Goal: Task Accomplishment & Management: Complete application form

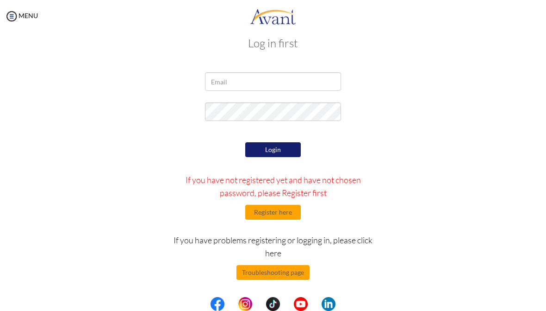
scroll to position [14, 0]
click at [217, 72] on input "email" at bounding box center [273, 81] width 136 height 19
click at [221, 82] on input "email" at bounding box center [273, 81] width 136 height 19
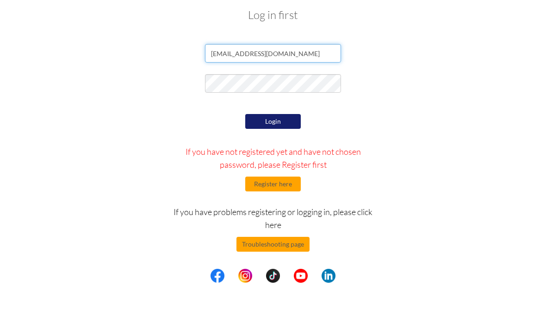
type input "cyndeeanslyn.1@gmail.com"
click at [471, 97] on form "cyndeeanslyn.1@gmail.com Login If you have not registered yet and have not chos…" at bounding box center [273, 199] width 435 height 255
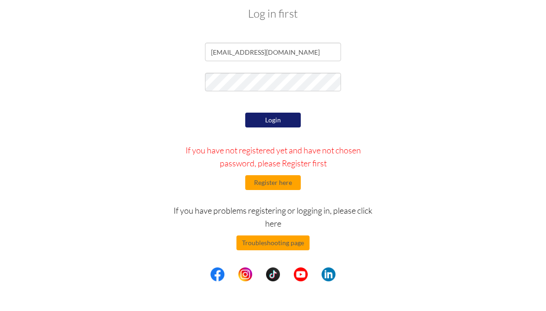
click at [142, 103] on form "cyndeeanslyn.1@gmail.com Login If you have not registered yet and have not chos…" at bounding box center [273, 199] width 435 height 255
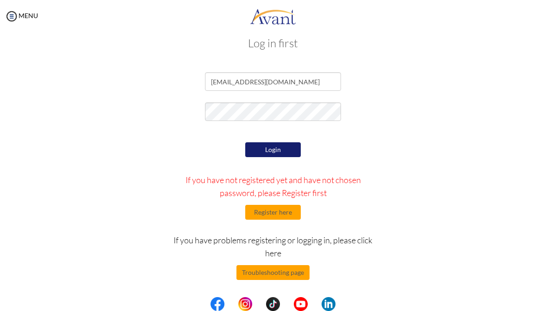
click at [258, 155] on button "Login" at bounding box center [273, 149] width 56 height 15
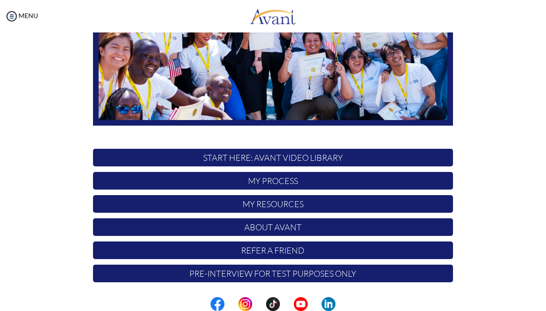
scroll to position [160, 0]
click at [232, 182] on p "My Process" at bounding box center [273, 181] width 360 height 18
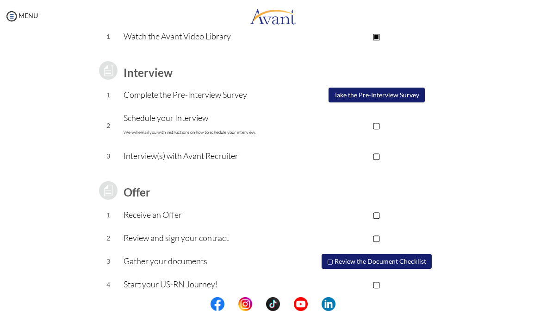
scroll to position [105, 0]
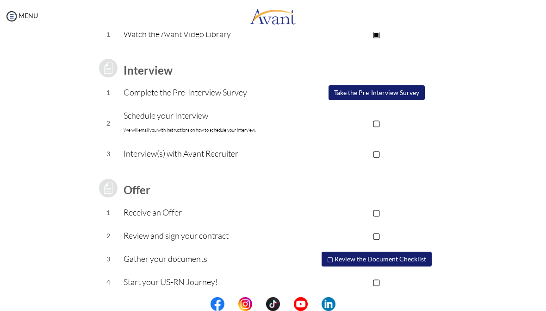
click at [337, 92] on button "Take the Pre-Interview Survey" at bounding box center [377, 92] width 96 height 15
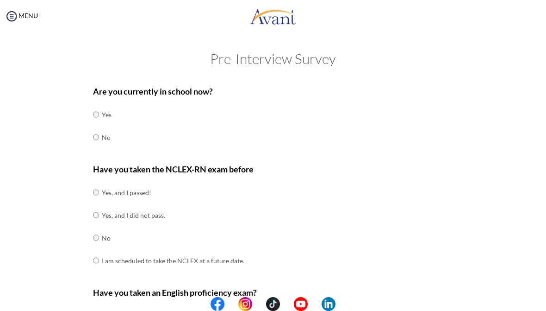
click at [99, 124] on input "radio" at bounding box center [96, 114] width 6 height 19
radio input "true"
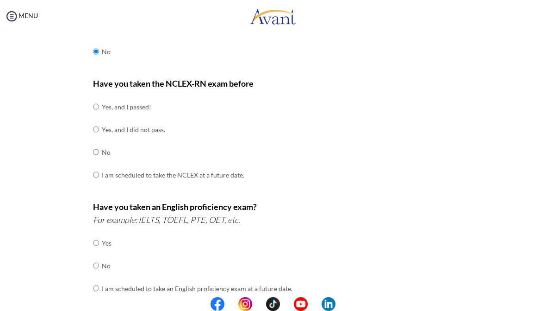
scroll to position [86, 0]
click at [99, 115] on input "radio" at bounding box center [96, 106] width 6 height 19
radio input "true"
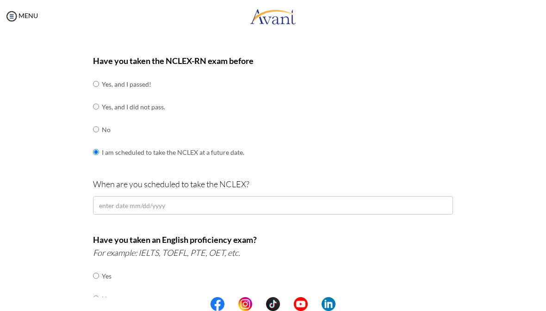
scroll to position [109, 0]
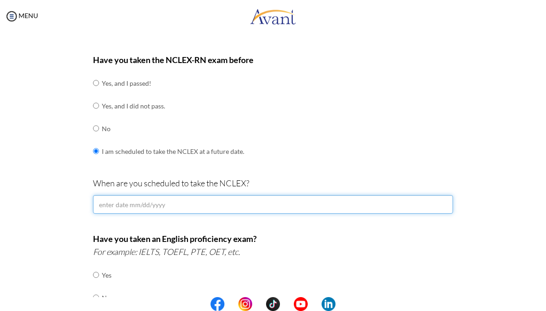
click at [128, 200] on input "text" at bounding box center [273, 204] width 360 height 19
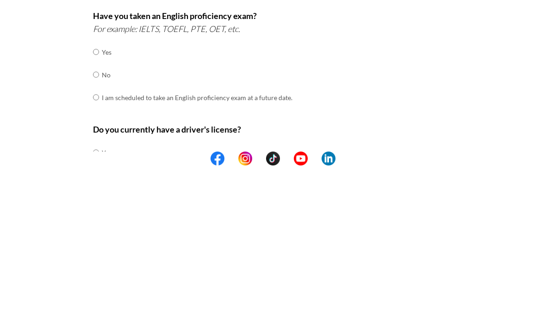
scroll to position [191, 0]
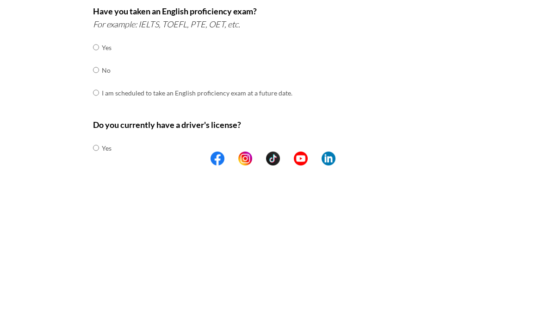
type input "15092025"
click at [96, 183] on input "radio" at bounding box center [96, 192] width 6 height 19
radio input "true"
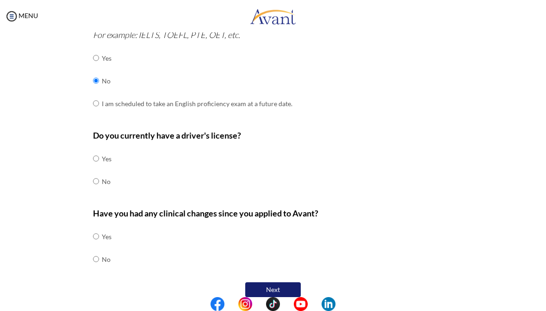
scroll to position [326, 0]
click at [94, 150] on input "radio" at bounding box center [96, 159] width 6 height 19
radio input "true"
click at [93, 245] on input "radio" at bounding box center [96, 236] width 6 height 19
radio input "true"
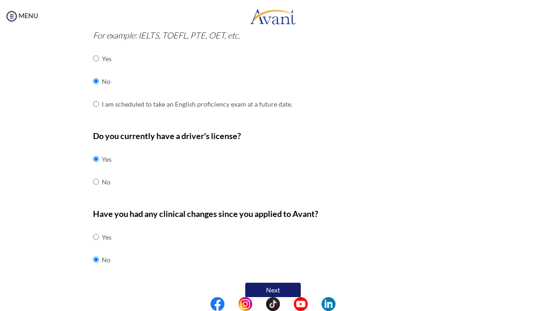
click at [264, 283] on button "Next" at bounding box center [273, 290] width 56 height 15
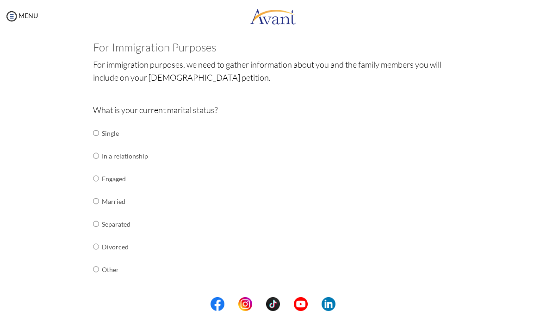
scroll to position [51, 0]
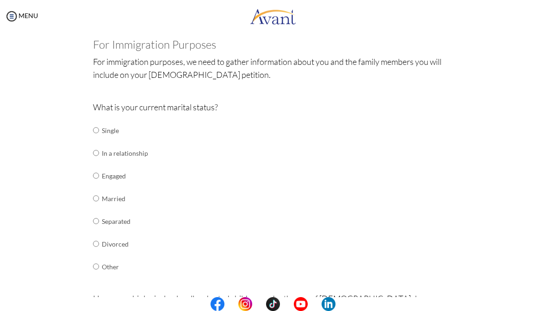
click at [97, 126] on input "radio" at bounding box center [96, 130] width 6 height 19
radio input "true"
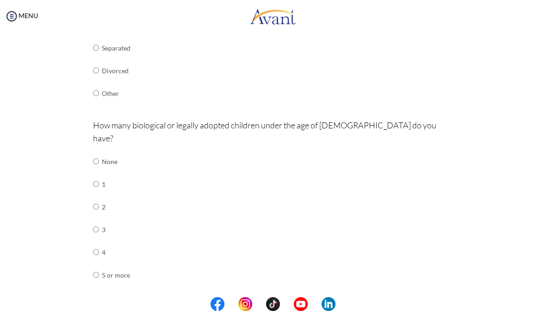
click at [98, 161] on input "radio" at bounding box center [96, 161] width 6 height 19
radio input "true"
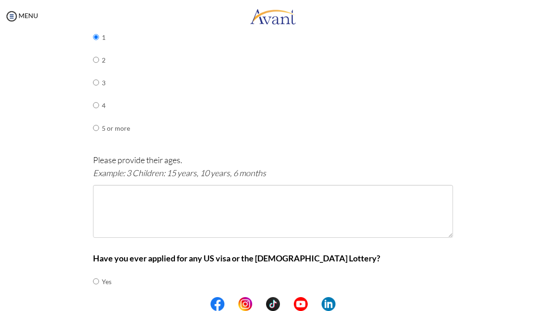
scroll to position [378, 0]
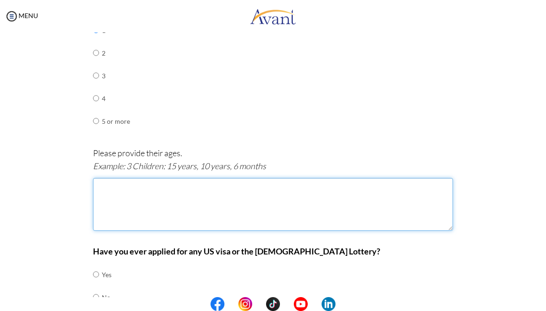
click at [107, 178] on textarea at bounding box center [273, 204] width 360 height 53
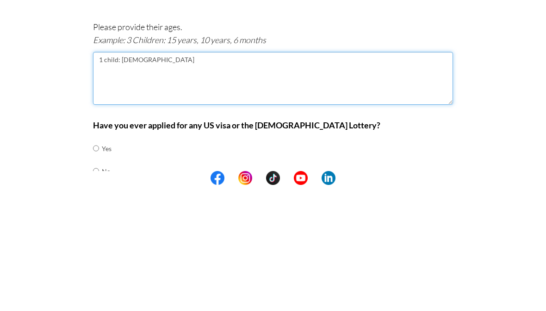
type textarea "1 child: 9 years old"
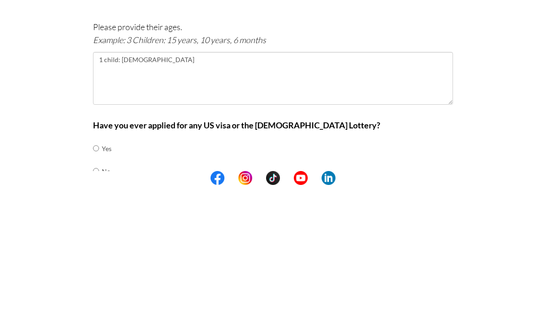
click at [51, 95] on div "Are you currently in school now? Yes No Have you taken the NCLEX-RN exam before…" at bounding box center [273, 19] width 449 height 635
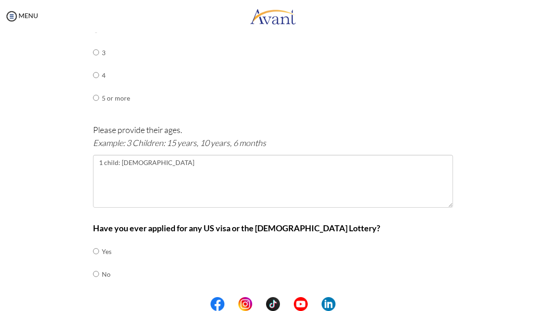
scroll to position [401, 0]
click at [94, 249] on input "radio" at bounding box center [96, 251] width 6 height 19
radio input "true"
click at [293, 297] on button "Next" at bounding box center [304, 304] width 56 height 15
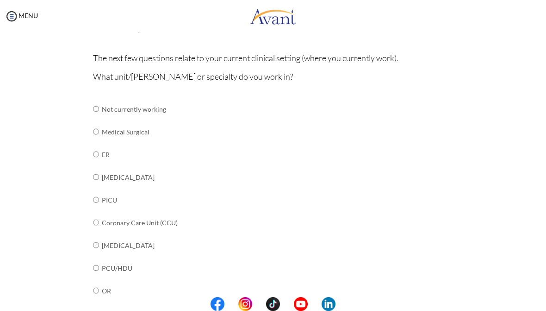
scroll to position [73, 0]
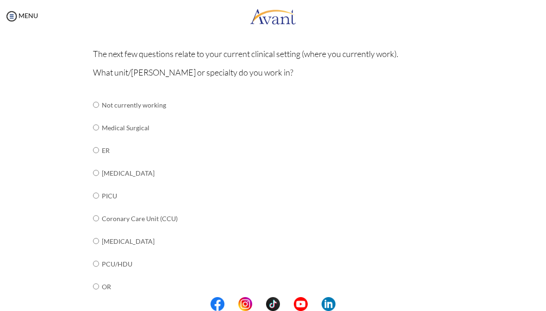
click at [99, 114] on input "radio" at bounding box center [96, 104] width 6 height 19
radio input "true"
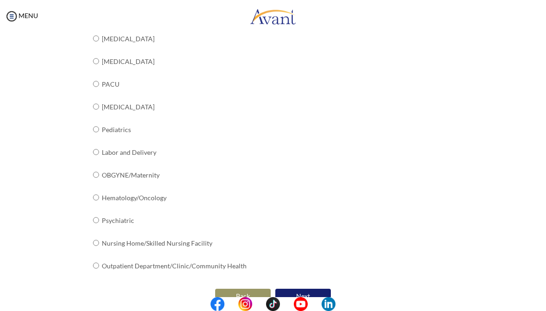
scroll to position [343, 0]
click at [297, 289] on button "Next" at bounding box center [304, 296] width 56 height 15
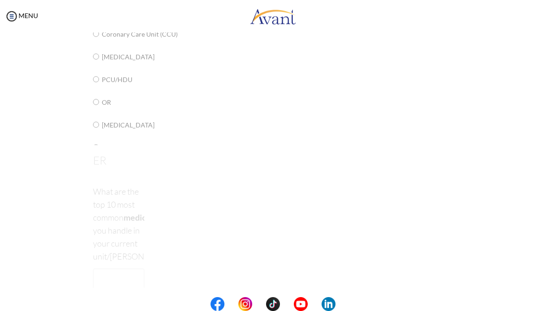
scroll to position [19, 0]
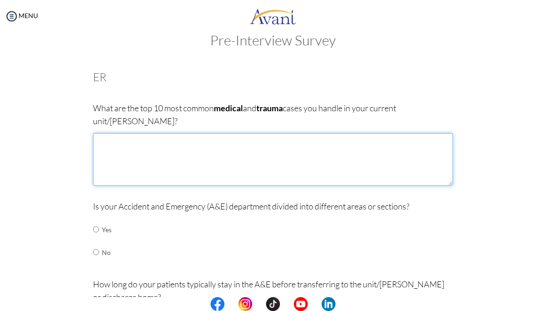
click at [102, 133] on textarea at bounding box center [273, 159] width 360 height 53
click at [101, 166] on textarea "Asthma Hyper/hypoglycemia Stroke Myocardial infarction Pulmonary embolism Traum…" at bounding box center [273, 159] width 360 height 53
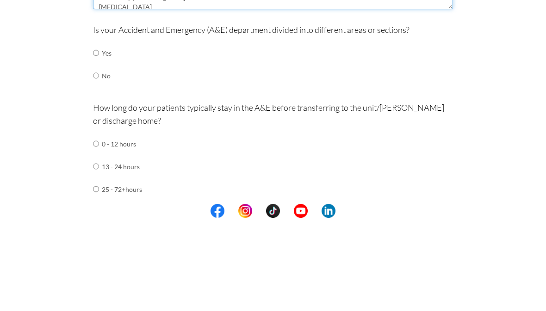
scroll to position [102, 0]
type textarea "Asthma Hyper/hypoglycemia Stroke Myocardial infarction Pulmonary embolism Traum…"
click at [95, 136] on input "radio" at bounding box center [96, 145] width 6 height 19
radio input "true"
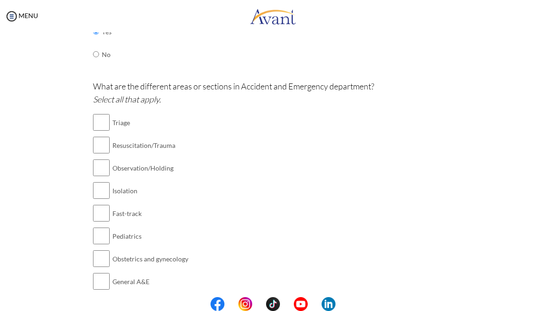
scroll to position [217, 0]
click at [95, 113] on input "checkbox" at bounding box center [101, 122] width 17 height 19
checkbox input "true"
click at [97, 135] on input "checkbox" at bounding box center [101, 144] width 17 height 19
checkbox input "true"
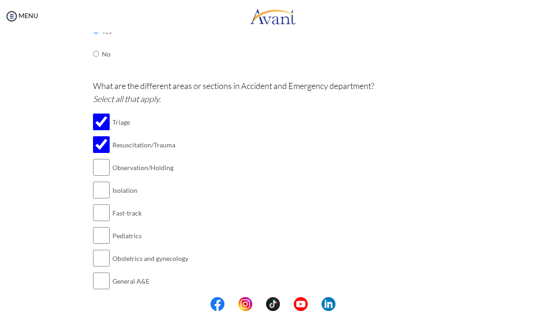
click at [103, 181] on input "checkbox" at bounding box center [101, 190] width 17 height 19
checkbox input "true"
click at [95, 249] on input "checkbox" at bounding box center [101, 258] width 17 height 19
checkbox input "true"
click at [100, 271] on input "checkbox" at bounding box center [101, 280] width 17 height 19
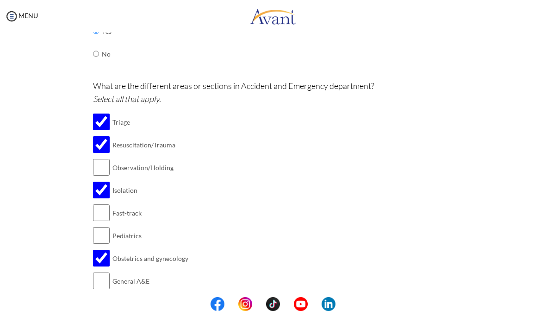
checkbox input "true"
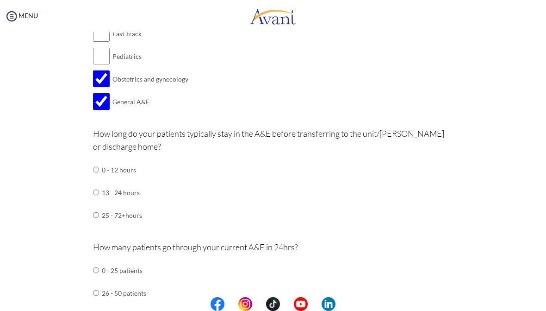
scroll to position [396, 0]
click at [96, 160] on input "radio" at bounding box center [96, 169] width 6 height 19
radio input "true"
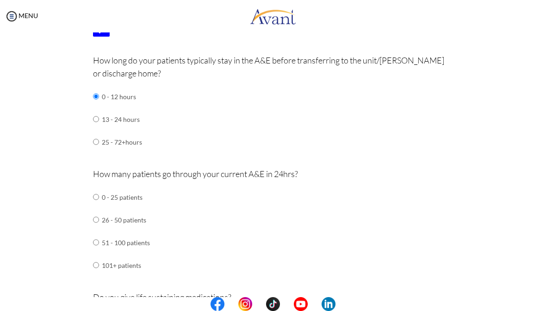
click at [94, 206] on input "radio" at bounding box center [96, 197] width 6 height 19
radio input "true"
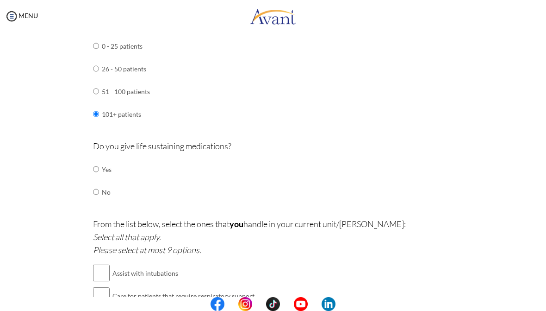
scroll to position [621, 0]
click at [95, 159] on input "radio" at bounding box center [96, 168] width 6 height 19
radio input "true"
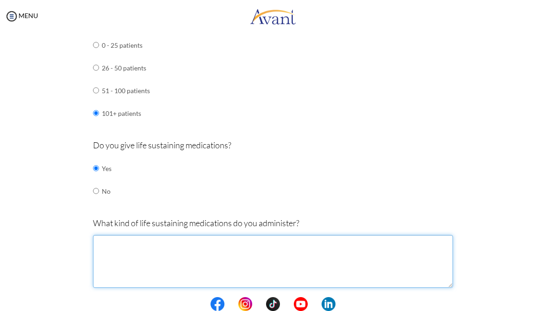
click at [104, 235] on textarea at bounding box center [273, 261] width 360 height 53
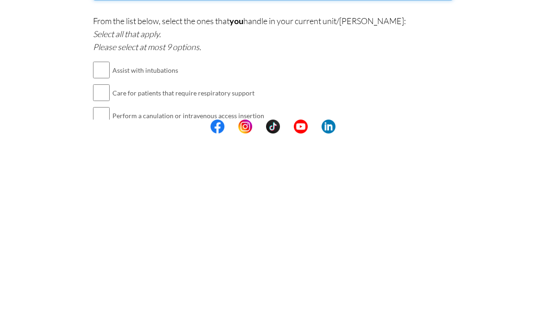
scroll to position [740, 0]
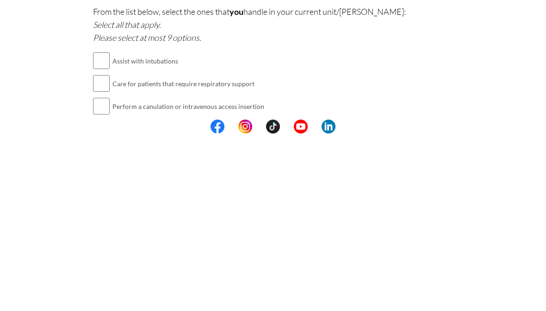
click at [98, 229] on input "checkbox" at bounding box center [101, 238] width 17 height 19
checkbox input "true"
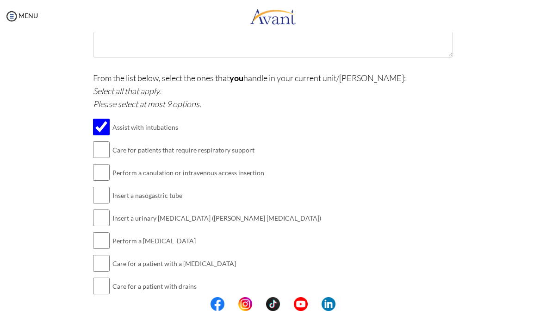
scroll to position [853, 0]
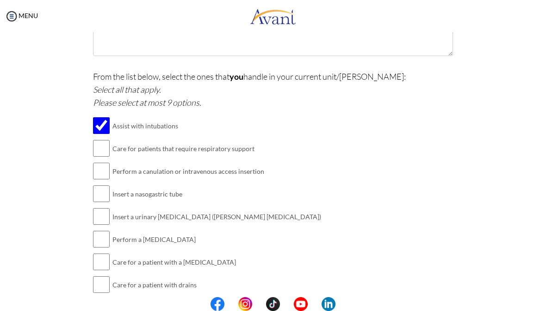
click at [101, 139] on input "checkbox" at bounding box center [101, 148] width 17 height 19
checkbox input "true"
click at [101, 162] on input "checkbox" at bounding box center [101, 171] width 17 height 19
checkbox input "true"
click at [94, 184] on input "checkbox" at bounding box center [101, 193] width 17 height 19
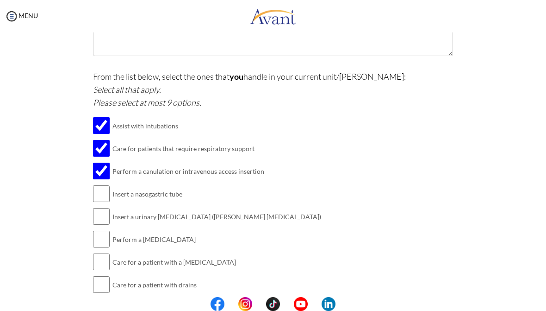
checkbox input "true"
click at [98, 207] on input "checkbox" at bounding box center [101, 216] width 17 height 19
checkbox input "true"
click at [96, 230] on input "checkbox" at bounding box center [101, 239] width 17 height 19
checkbox input "true"
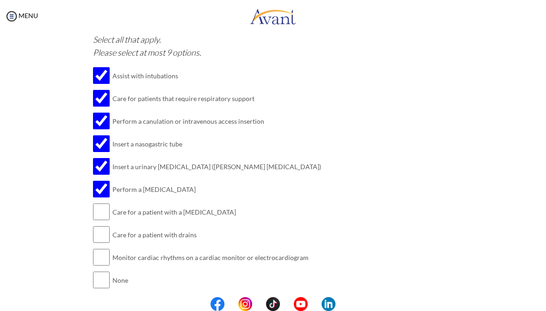
scroll to position [904, 0]
click at [98, 201] on input "checkbox" at bounding box center [101, 210] width 17 height 19
checkbox input "true"
click at [97, 224] on input "checkbox" at bounding box center [101, 233] width 17 height 19
checkbox input "true"
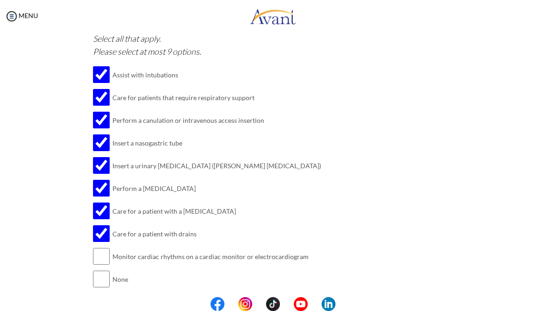
click at [97, 247] on input "checkbox" at bounding box center [101, 256] width 17 height 19
checkbox input "true"
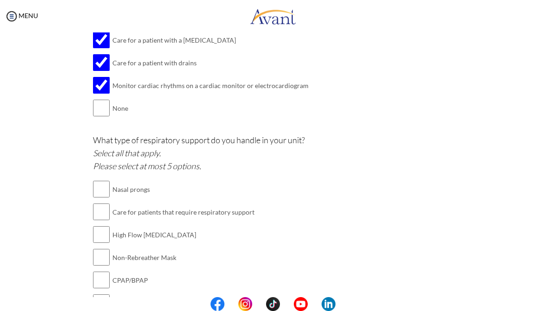
scroll to position [1075, 0]
click at [101, 179] on input "checkbox" at bounding box center [101, 188] width 17 height 19
checkbox input "true"
click at [94, 202] on input "checkbox" at bounding box center [101, 211] width 17 height 19
checkbox input "true"
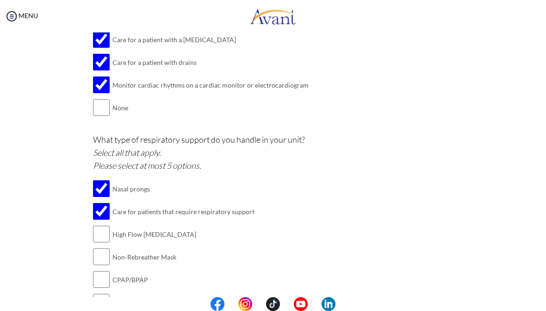
click at [97, 225] on input "checkbox" at bounding box center [101, 234] width 17 height 19
checkbox input "true"
click at [102, 247] on input "checkbox" at bounding box center [101, 256] width 17 height 19
checkbox input "true"
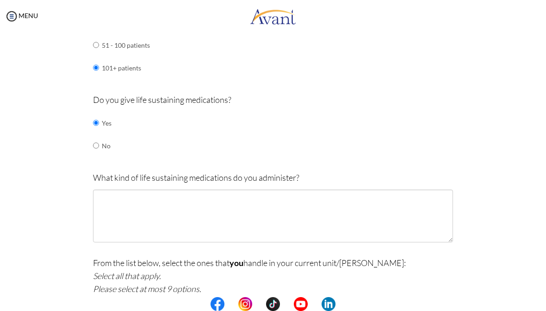
scroll to position [658, 0]
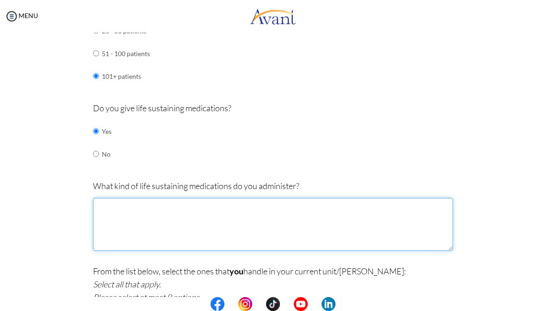
click at [104, 198] on textarea at bounding box center [273, 224] width 360 height 53
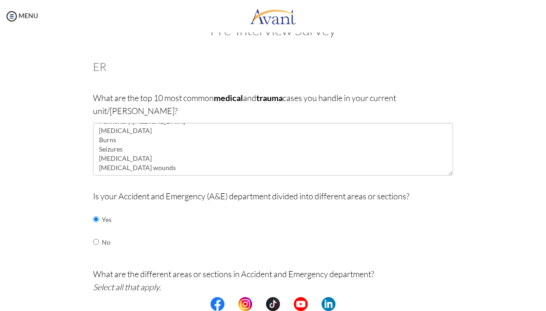
scroll to position [56, 0]
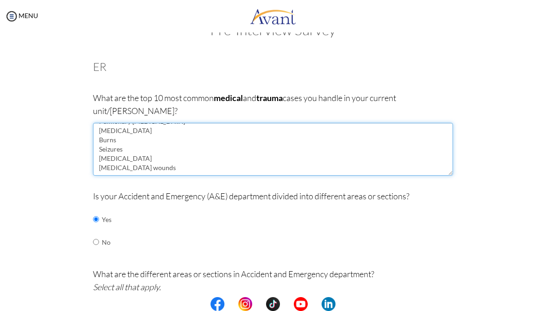
click at [149, 150] on textarea "Asthma Hyper/hypoglycemia Stroke Myocardial infarction Pulmonary embolism Traum…" at bounding box center [273, 149] width 360 height 53
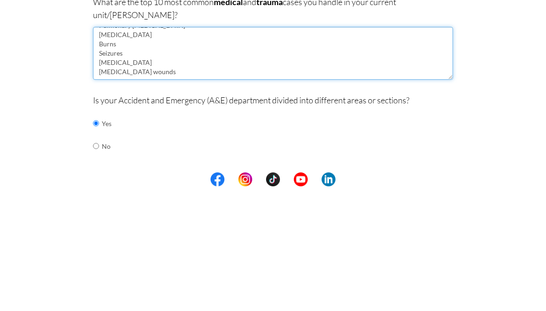
scroll to position [51, 0]
click at [117, 151] on textarea "Asthma Hyper/hypoglycemia Stroke Myocardial infarction Pulmonary embolism Traum…" at bounding box center [273, 177] width 360 height 53
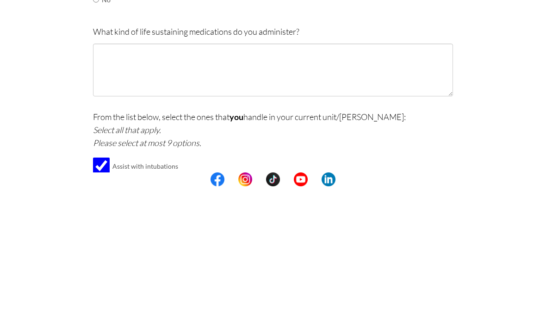
scroll to position [649, 0]
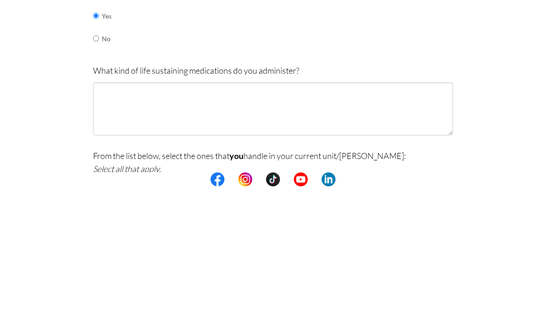
type textarea "Asthma Hyper/hypoglycemia Stroke Myocardial infarction Pulmonary embolism Traum…"
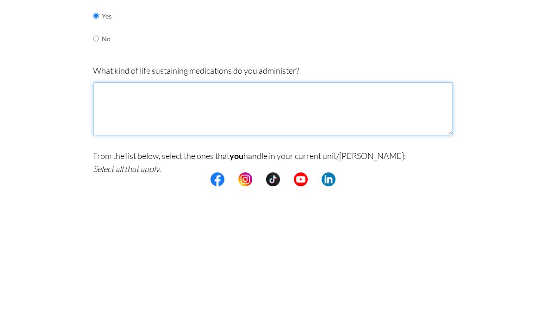
click at [103, 207] on textarea at bounding box center [273, 233] width 360 height 53
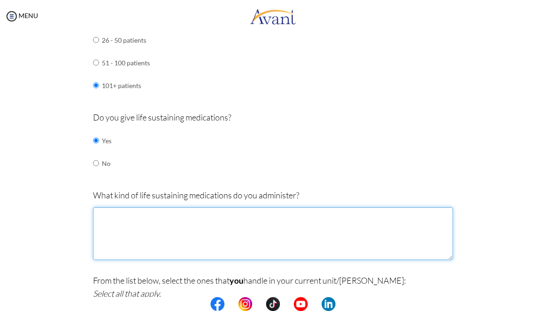
click at [122, 207] on textarea at bounding box center [273, 233] width 360 height 53
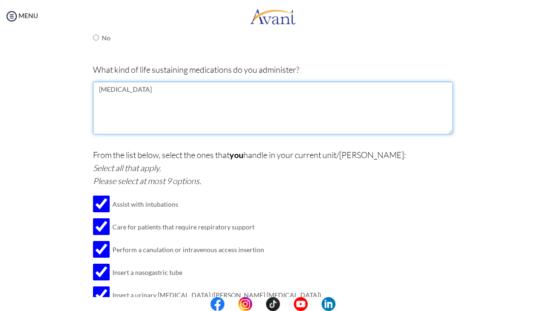
scroll to position [724, 0]
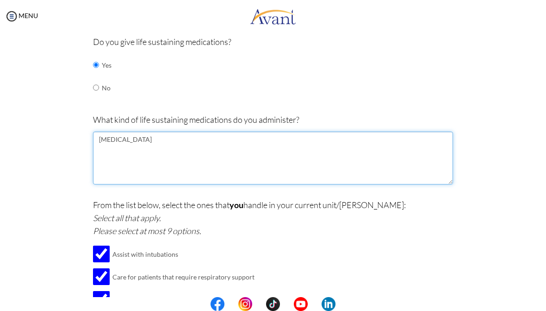
click at [145, 132] on textarea "Epinephrine" at bounding box center [273, 158] width 360 height 53
click at [144, 142] on textarea "Epinephrine Atropine Nalaxone Nitroglycerin" at bounding box center [273, 158] width 360 height 53
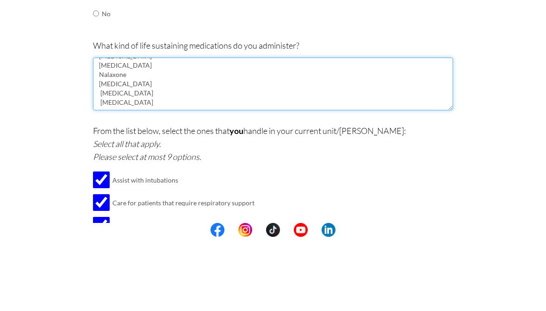
scroll to position [15, 0]
click at [246, 132] on textarea "Epinephrine Atropine Nalaxone Nitroglycerin Glucagon Adenosine" at bounding box center [273, 158] width 360 height 53
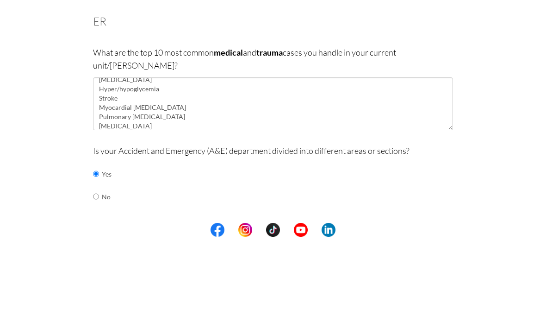
scroll to position [0, 0]
type textarea "Epinephrine Atropine Nalaxone Nitroglycerin Glucagon Adenosine"
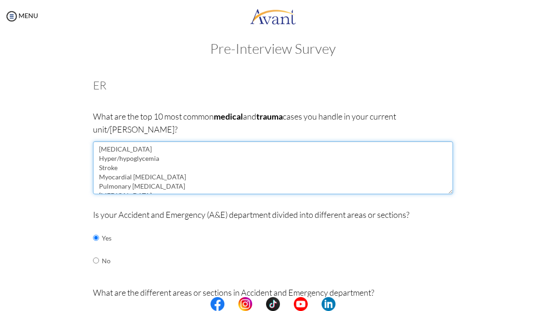
click at [123, 155] on textarea "Asthma Hyper/hypoglycemia Stroke Myocardial infarction Pulmonary embolism Traum…" at bounding box center [273, 167] width 360 height 53
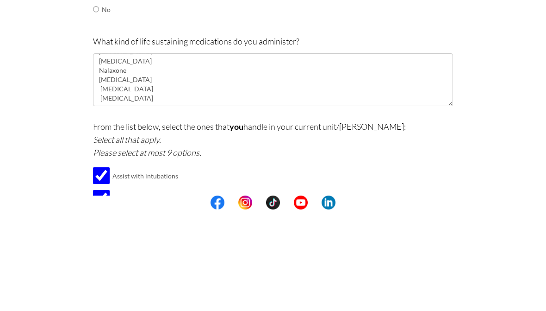
scroll to position [24, 0]
type textarea "Asthma Hyper/hypoglycemia Cerebrovascular accident Myocardial infarction Pulmon…"
click at [99, 155] on textarea "Epinephrine Atropine Nalaxone Nitroglycerin Glucagon Adenosine" at bounding box center [273, 181] width 360 height 53
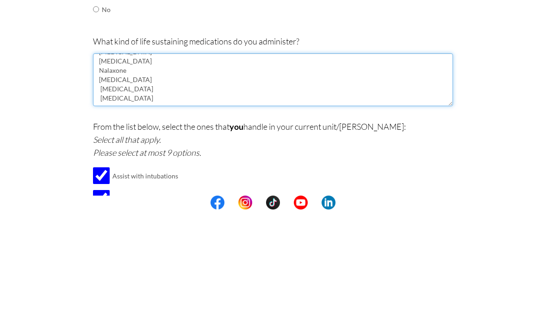
click at [135, 155] on textarea "Epinephrine Atropine Nalaxone Nitroglycerin Glucagon Adenosine" at bounding box center [273, 181] width 360 height 53
click at [103, 155] on textarea "Epinephrine Atropine Nalaxone Nitroglycerin Glucagon Adenosine Calcium Gluconate" at bounding box center [273, 181] width 360 height 53
click at [162, 155] on textarea "Epinephrine Atropine Nalaxone Nitroglycerin Glucagon Adenosine Calcium Gluconate" at bounding box center [273, 181] width 360 height 53
click at [103, 155] on textarea "Epinephrine Atropine Nalaxone Nitroglycerin Glucagon Adenosine Calcium Gluconat…" at bounding box center [273, 181] width 360 height 53
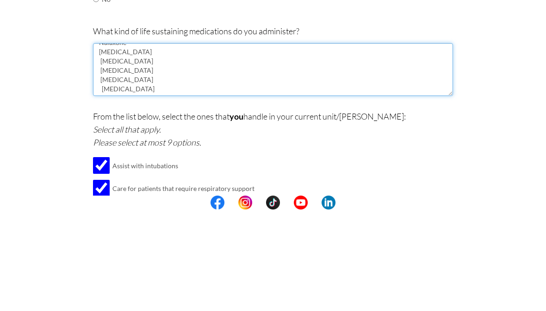
scroll to position [711, 0]
click at [166, 144] on textarea "Epinephrine Atropine Nalaxone Nitroglycerin Glucagon Adenosine Calcium Gluconat…" at bounding box center [273, 170] width 360 height 53
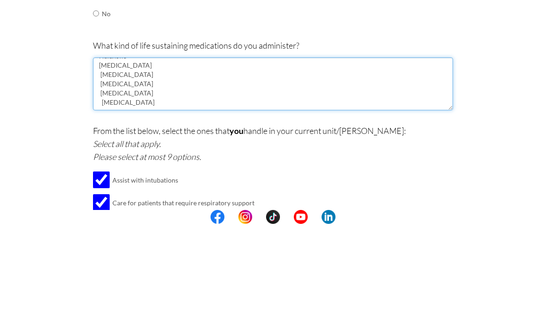
scroll to position [56, 0]
click at [165, 144] on textarea "Epinephrine Atropine Nalaxone Nitroglycerin Glucagon Adenosine Calcium Gluconat…" at bounding box center [273, 170] width 360 height 53
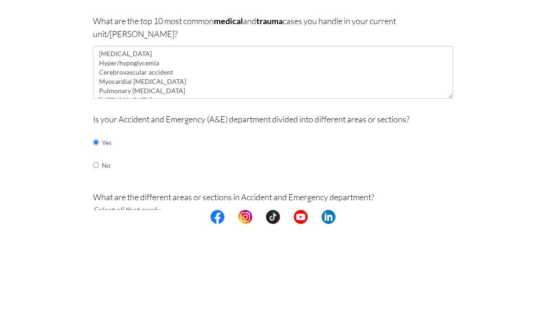
scroll to position [0, 0]
type textarea "Epinephrine Atropine Nalaxone Nitroglycerin Glucagon Adenosine Calcium Gluconat…"
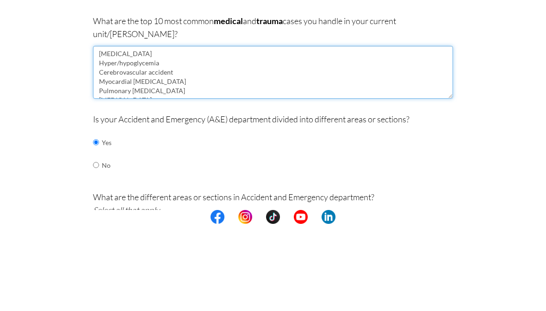
click at [161, 133] on textarea "Asthma Hyper/hypoglycemia Cerebrovascular accident Myocardial infarction Pulmon…" at bounding box center [273, 159] width 360 height 53
click at [157, 133] on textarea "Asthma Hyper/hypoglycemia Cerebrovascular accident Myocardial infarction Pulmon…" at bounding box center [273, 159] width 360 height 53
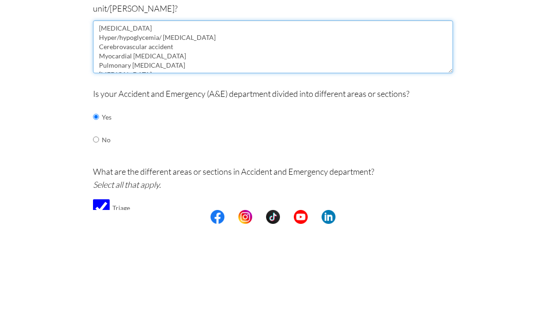
scroll to position [49, 0]
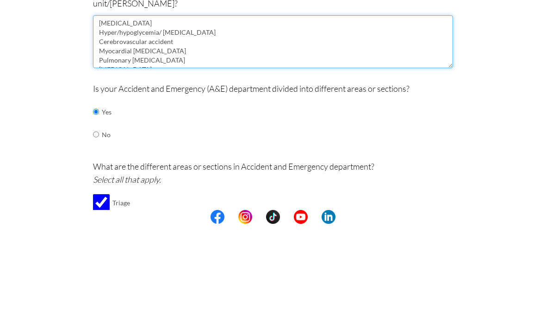
click at [173, 102] on textarea "Asthma Hyper/hypoglycemia/ Diabetic Ketoacidosis Cerebrovascular accident Myoca…" at bounding box center [273, 128] width 360 height 53
click at [207, 102] on textarea "Asthma Hyper/hypoglycemia/ Diabetic Ketoacidosis Cerebrovascular accident Myoca…" at bounding box center [273, 128] width 360 height 53
click at [242, 102] on textarea "Asthma Hyper/hypoglycemia/ Diabetic Ketoacidosis Cerebrovascular accident Myoca…" at bounding box center [273, 128] width 360 height 53
click at [228, 102] on textarea "Asthma Hyper/hypoglycemia/ Diabetic Ketoacidosis Cerebrovascular accident Myoca…" at bounding box center [273, 128] width 360 height 53
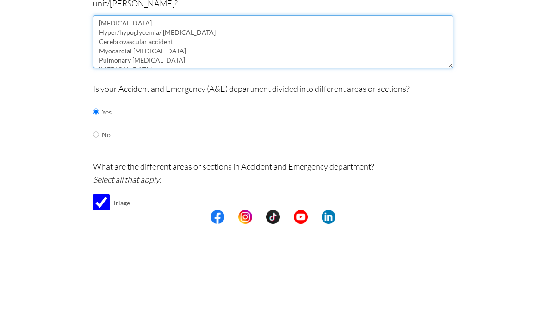
click at [195, 102] on textarea "Asthma Hyper/hypoglycemia/ Diabetic Ketoacidosis Cerebrovascular accident Myoca…" at bounding box center [273, 128] width 360 height 53
click at [192, 102] on textarea "Asthma Hyper/hypoglycemia/ Diabetic Ketoacidosis Cerebrovascular accident Myoca…" at bounding box center [273, 128] width 360 height 53
click at [243, 102] on textarea "Asthma Hyper/hypoglycemia/ Diabetic Ketoacidosis Cerebrovascular accident Myoca…" at bounding box center [273, 128] width 360 height 53
click at [210, 102] on textarea "Asthma Hyper/hypoglycemia/ Diabetic Ketoacidosis Cerebrovascular accident Myoca…" at bounding box center [273, 128] width 360 height 53
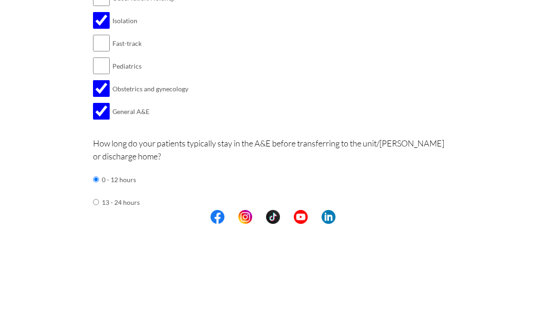
scroll to position [295, 0]
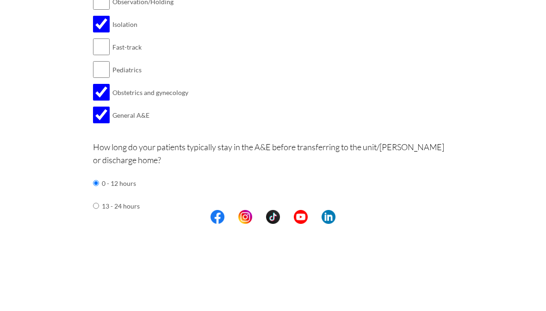
type textarea "Asthma Hyper/hypoglycemia/ Diabetic Ketoacidosis Cerebrovascular accident Myoca…"
click at [102, 147] on input "checkbox" at bounding box center [101, 156] width 17 height 19
checkbox input "true"
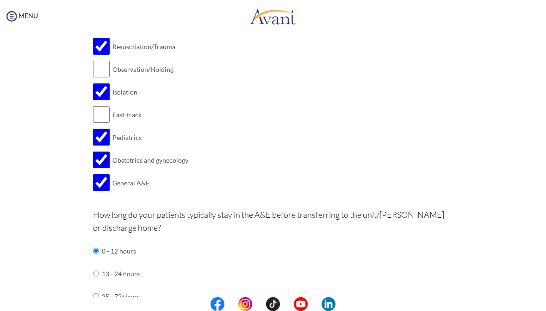
scroll to position [317, 0]
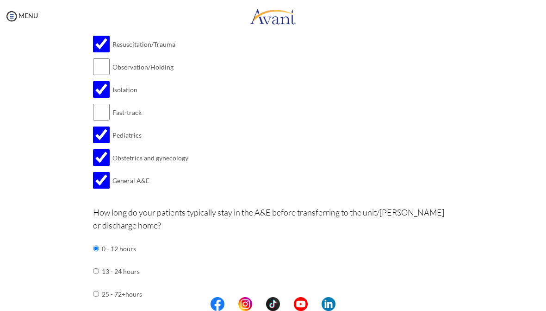
click at [98, 103] on input "checkbox" at bounding box center [101, 112] width 17 height 19
checkbox input "false"
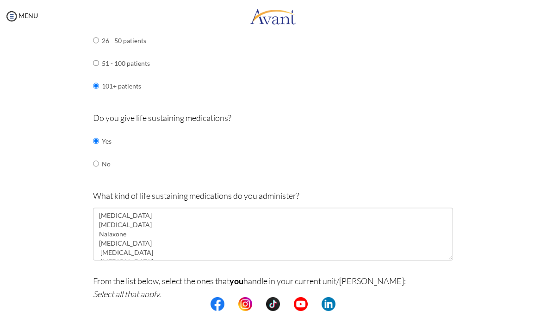
scroll to position [669, 0]
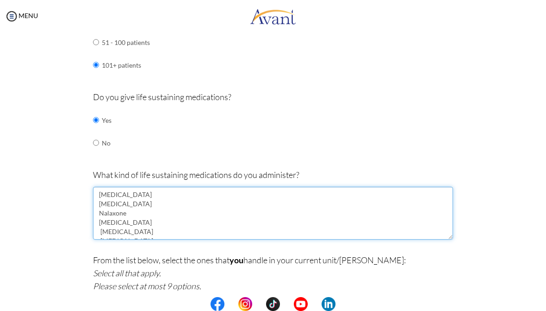
click at [139, 202] on textarea "Epinephrine Atropine Nalaxone Nitroglycerin Glucagon Adenosine Calcium Gluconat…" at bounding box center [273, 213] width 360 height 53
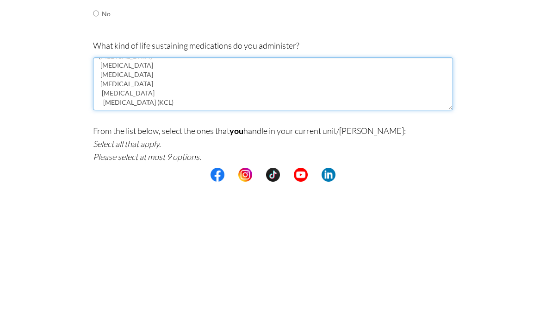
scroll to position [56, 0]
click at [178, 187] on textarea "Epinephrine Atropine Nalaxone Nitroglycerin Glucagon Adenosine Calcium Gluconat…" at bounding box center [273, 213] width 360 height 53
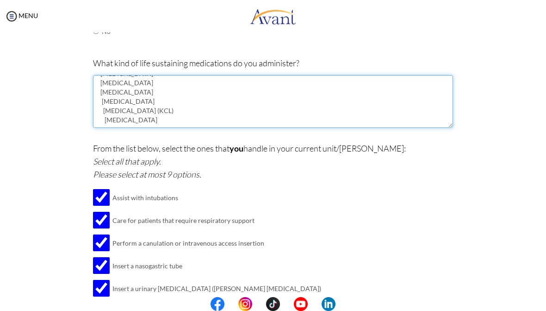
scroll to position [63, 0]
click at [131, 75] on textarea "Epinephrine Atropine Nalaxone Nitroglycerin Glucagon Adenosine Calcium Gluconat…" at bounding box center [273, 101] width 360 height 53
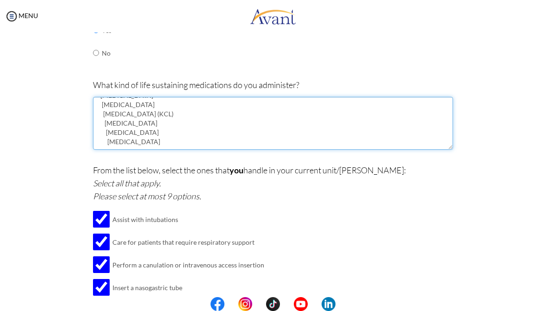
scroll to position [101, 0]
click at [210, 97] on textarea "Epinephrine Atropine Nalaxone Nitroglycerin Glucagon Adenosine Calcium Gluconat…" at bounding box center [273, 123] width 360 height 53
click at [110, 98] on textarea "Epinephrine Atropine Nalaxone Nitroglycerin Glucagon Adenosine Calcium Gluconat…" at bounding box center [273, 123] width 360 height 53
click at [103, 97] on textarea "Epinephrine Atropine Nalaxone Nitroglycerin Glucagon Adenosine Calcium Gluconat…" at bounding box center [273, 123] width 360 height 53
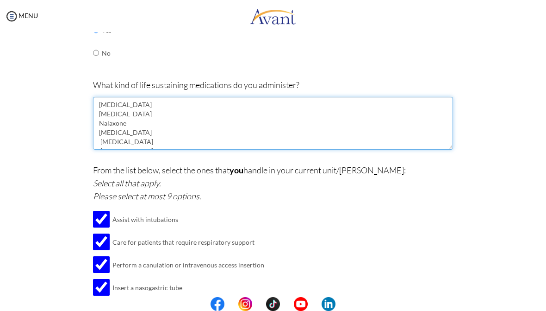
click at [171, 97] on textarea "Epinephrine Atropine Nalaxone Nitroglycerin Glucagon Adenosine Calcium Gluconat…" at bounding box center [273, 123] width 360 height 53
click at [124, 97] on textarea "Epinephrine Atropine Naloxone Nitroglycerin Glucagon Adenosine Calcium Gluconat…" at bounding box center [273, 123] width 360 height 53
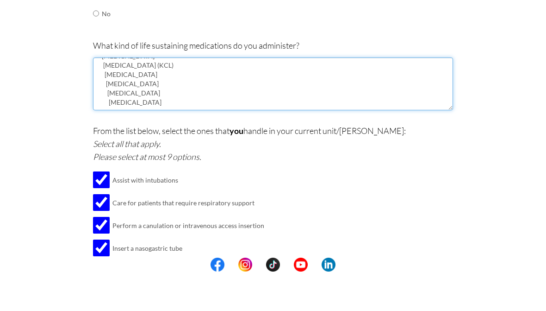
scroll to position [89, 0]
click at [163, 97] on textarea "Epinephrine Atropine Naloxone Nitroglycerin Glucagon Adenosine Calcium Gluconat…" at bounding box center [273, 123] width 360 height 53
click at [131, 97] on textarea "Epinephrine Atropine Naloxone Nitroglycerin Glucagon Adenosine Calcium Gluconat…" at bounding box center [273, 123] width 360 height 53
click at [133, 97] on textarea "Epinephrine Atropine Naloxone Nitroglycerin Glucagon Adenosine Calcium Gluconat…" at bounding box center [273, 123] width 360 height 53
click at [137, 97] on textarea "Epinephrine Atropine Naloxone Nitroglycerin Glucagon Adenosine Calcium Gluconat…" at bounding box center [273, 123] width 360 height 53
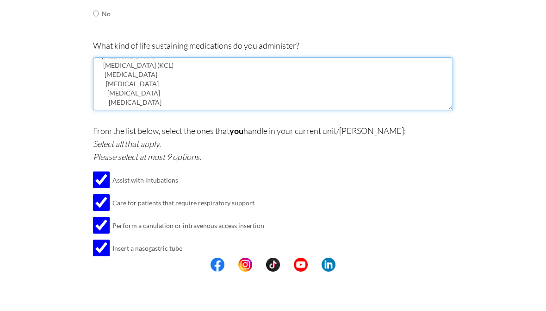
click at [209, 97] on textarea "Epinephrine Atropine Naloxone Nitroglycerin Glucagon Adenosine Calcium Gluconat…" at bounding box center [273, 123] width 360 height 53
click at [247, 97] on textarea "Epinephrine Atropine Naloxone Nitroglycerin Glucagon Adenosine Calcium Gluconat…" at bounding box center [273, 123] width 360 height 53
click at [144, 97] on textarea "Epinephrine Atropine Naloxone Nitroglycerin Glucagon Adenosine Calcium Gluconat…" at bounding box center [273, 123] width 360 height 53
type textarea "Epinephrine Atropine Naloxone Nitroglycerin Glucagon Adenosine Calcium Gluconat…"
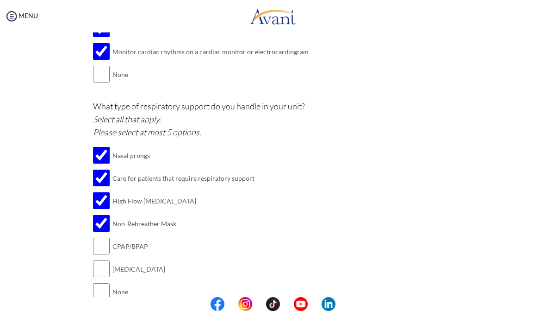
scroll to position [1106, 0]
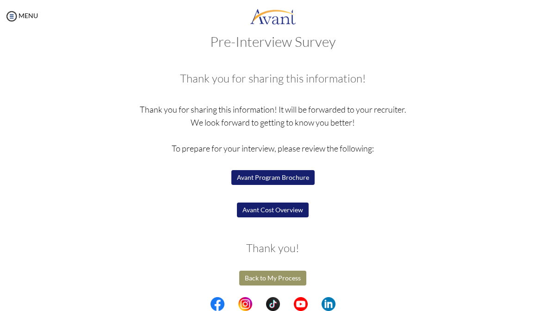
scroll to position [17, 0]
click at [242, 173] on button "Avant Program Brochure" at bounding box center [273, 177] width 83 height 15
